Goal: Task Accomplishment & Management: Manage account settings

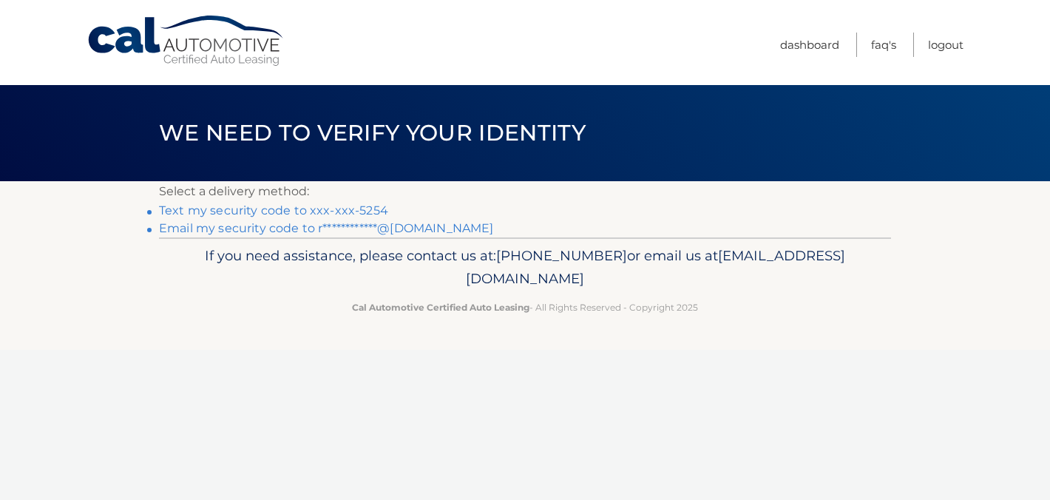
click at [253, 211] on link "Text my security code to xxx-xxx-5254" at bounding box center [273, 210] width 229 height 14
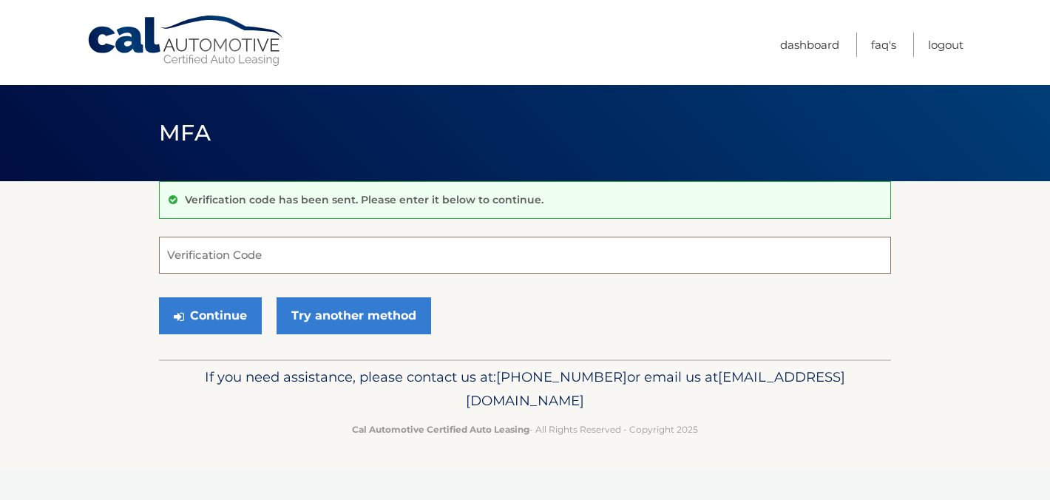
click at [208, 257] on input "Verification Code" at bounding box center [525, 255] width 732 height 37
type input "967905"
click at [198, 312] on button "Continue" at bounding box center [210, 315] width 103 height 37
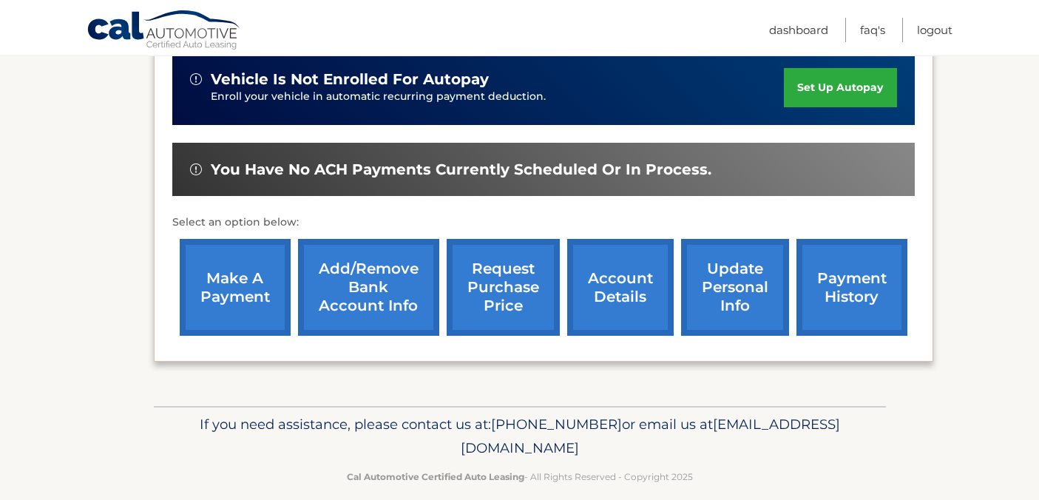
scroll to position [398, 0]
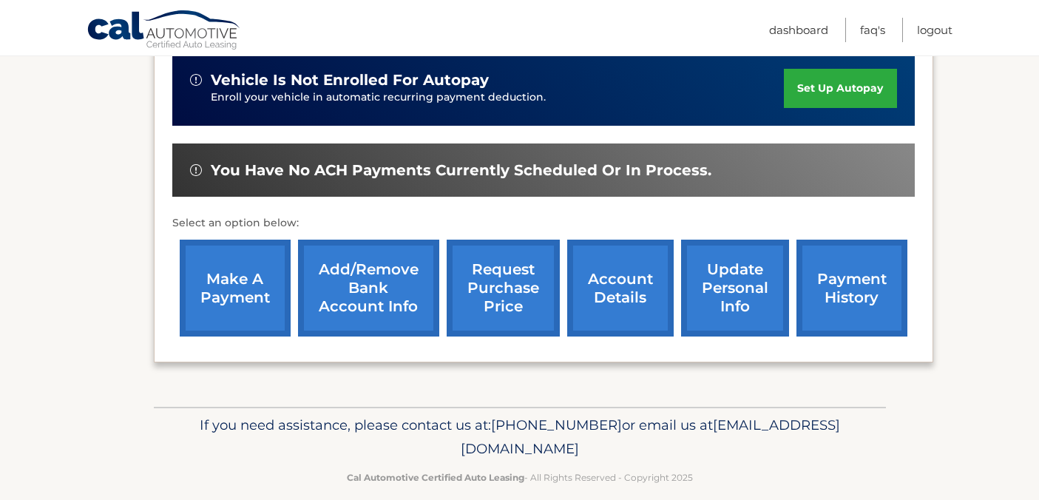
click at [231, 281] on link "make a payment" at bounding box center [235, 288] width 111 height 97
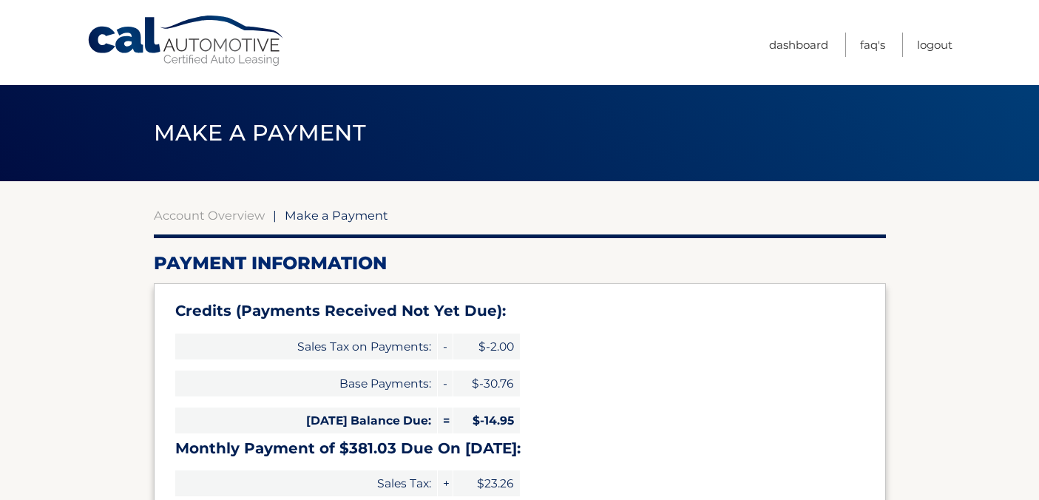
select select "NTc1MzgxNTUtYWIyNy00ZWY2LThiMTUtNzc0NzhkNmNjZTcz"
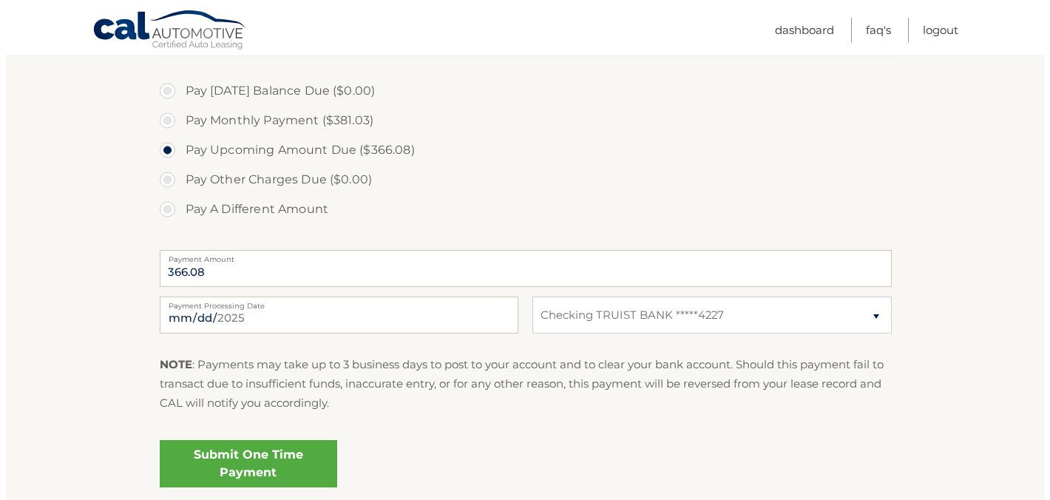
scroll to position [536, 0]
click at [231, 462] on link "Submit One Time Payment" at bounding box center [242, 463] width 177 height 47
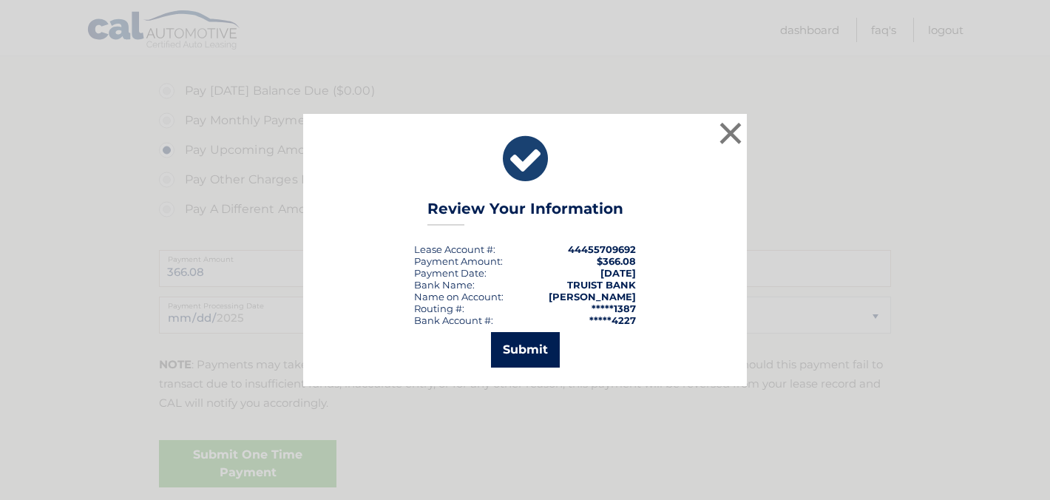
click at [502, 345] on button "Submit" at bounding box center [525, 349] width 69 height 35
